Goal: Contribute content

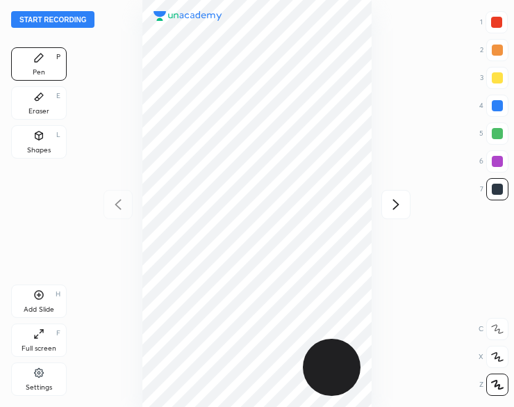
scroll to position [407, 292]
click at [65, 31] on div "Start recording 1 2 3 4 5 6 7 R O A L C X Z Erase all C X Z Pen P Eraser E Shap…" at bounding box center [257, 203] width 514 height 407
click at [54, 20] on button "Start recording" at bounding box center [52, 19] width 83 height 17
click at [60, 23] on button "End recording" at bounding box center [49, 19] width 77 height 17
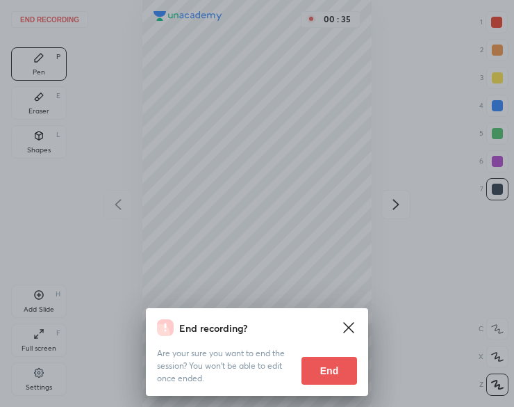
click at [333, 370] on button "End" at bounding box center [330, 371] width 56 height 28
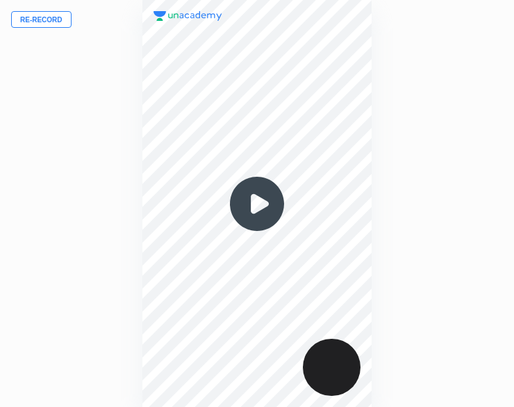
click at [57, 20] on button "Re-record" at bounding box center [41, 19] width 60 height 17
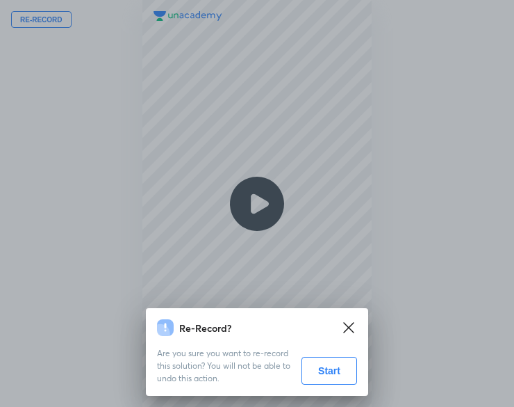
click at [339, 381] on button "Start" at bounding box center [330, 371] width 56 height 28
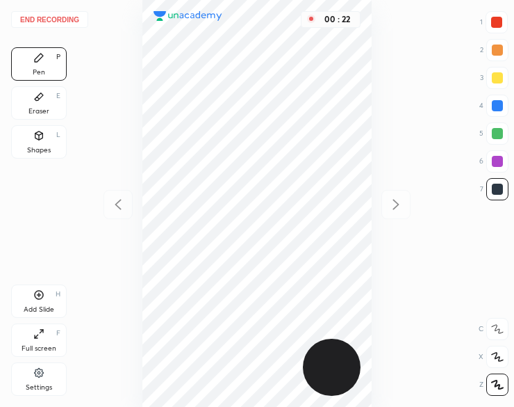
click at [498, 22] on div at bounding box center [496, 22] width 11 height 11
click at [495, 22] on div at bounding box center [496, 22] width 11 height 11
click at [493, 135] on div at bounding box center [497, 133] width 11 height 11
click at [372, 172] on div "01 : 04" at bounding box center [257, 203] width 292 height 407
click at [495, 191] on div at bounding box center [497, 188] width 11 height 11
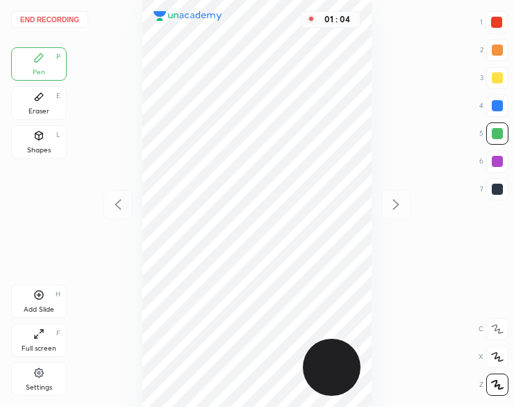
click at [491, 192] on div at bounding box center [497, 189] width 22 height 22
click at [39, 307] on div "Add Slide" at bounding box center [39, 309] width 31 height 7
click at [491, 22] on div at bounding box center [496, 22] width 11 height 11
click at [488, 25] on div at bounding box center [497, 22] width 22 height 22
click at [42, 304] on div "Add Slide H" at bounding box center [39, 300] width 56 height 33
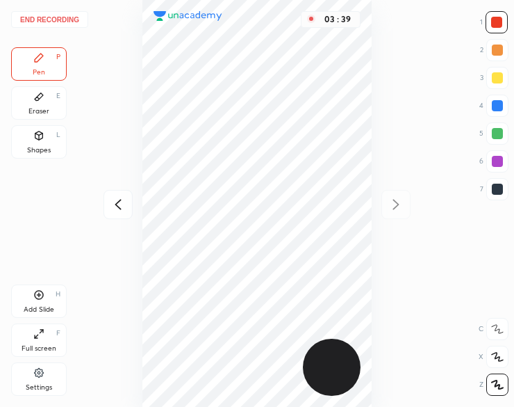
click at [36, 143] on div "Shapes L" at bounding box center [39, 141] width 56 height 33
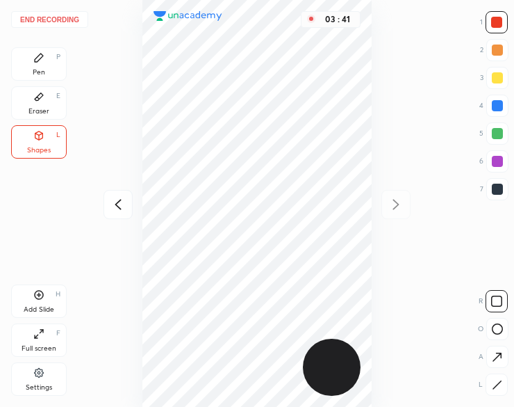
click at [65, 20] on button "End recording" at bounding box center [49, 19] width 77 height 17
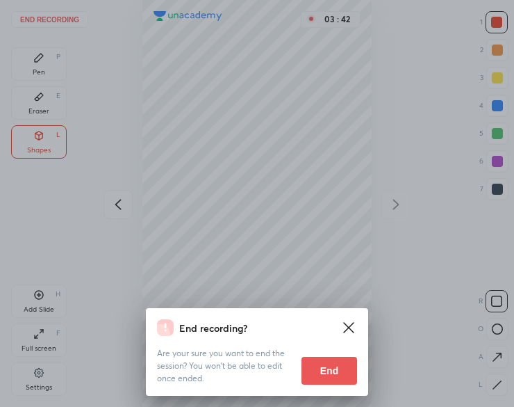
click at [343, 369] on button "End" at bounding box center [330, 371] width 56 height 28
